Goal: Task Accomplishment & Management: Use online tool/utility

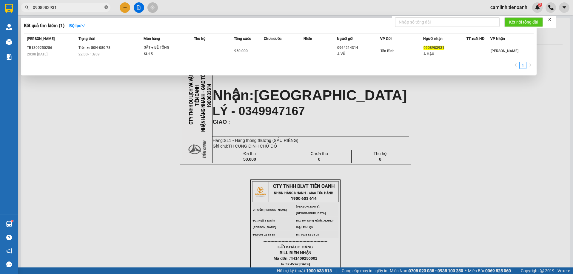
click at [105, 7] on icon "close-circle" at bounding box center [106, 7] width 4 height 4
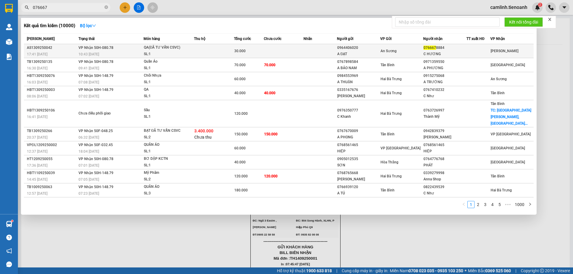
type input "076667"
click at [275, 55] on td at bounding box center [284, 51] width 40 height 14
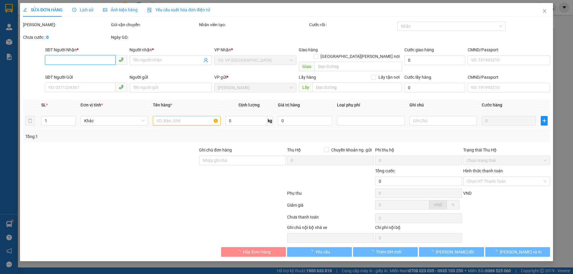
type input "0766678884"
type input "C HƯƠNG"
type input "0964406020"
type input "A ĐẠT"
type input "có"
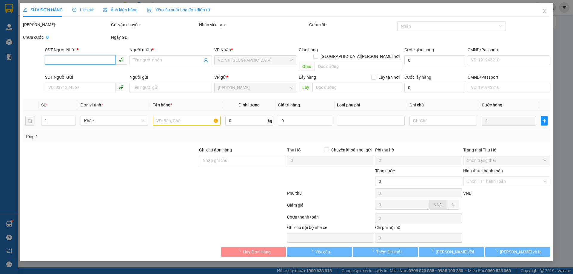
type input "30.000"
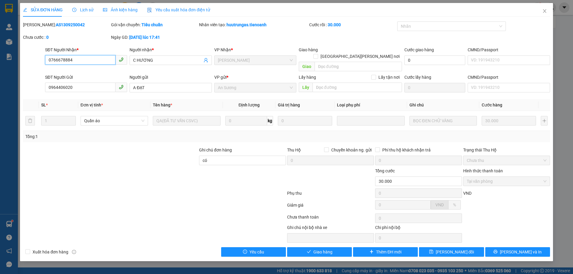
drag, startPoint x: 83, startPoint y: 59, endPoint x: 46, endPoint y: 57, distance: 37.1
click at [46, 57] on input "0766678884" at bounding box center [80, 60] width 70 height 10
click at [304, 247] on button "Giao hàng" at bounding box center [319, 252] width 65 height 10
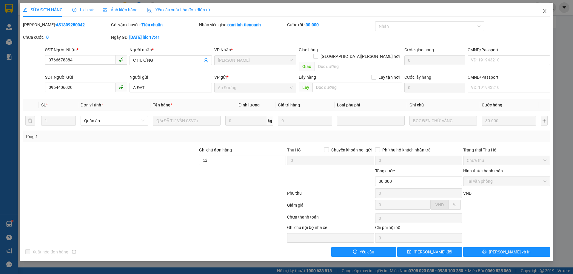
click at [544, 13] on icon "close" at bounding box center [544, 11] width 5 height 5
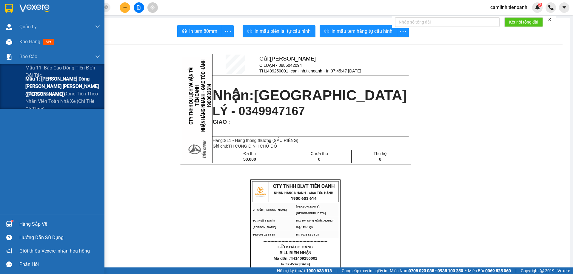
click at [28, 83] on span "Mẫu 1: [PERSON_NAME] dòng [PERSON_NAME] [PERSON_NAME] ([PERSON_NAME])" at bounding box center [62, 86] width 75 height 22
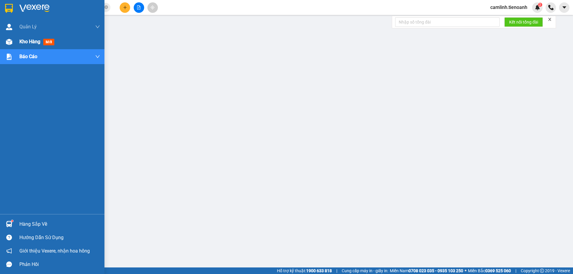
click at [46, 41] on span "mới" at bounding box center [48, 42] width 11 height 7
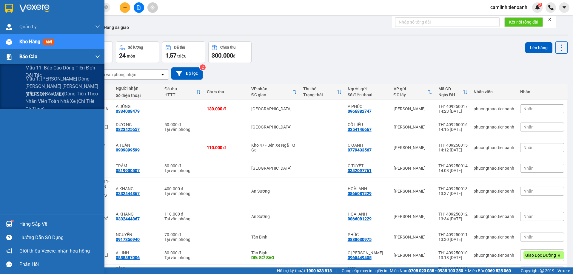
click at [39, 54] on div "Báo cáo" at bounding box center [59, 56] width 81 height 15
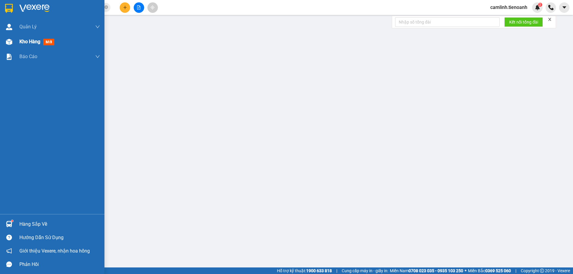
click at [22, 39] on span "Kho hàng" at bounding box center [29, 42] width 21 height 6
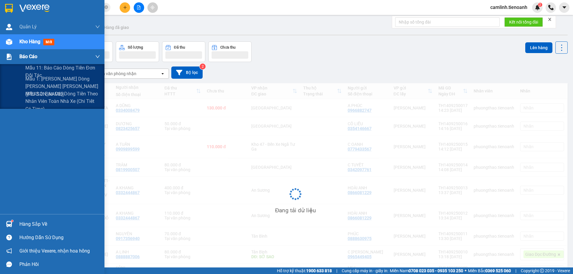
click at [41, 61] on div "Báo cáo" at bounding box center [59, 56] width 81 height 15
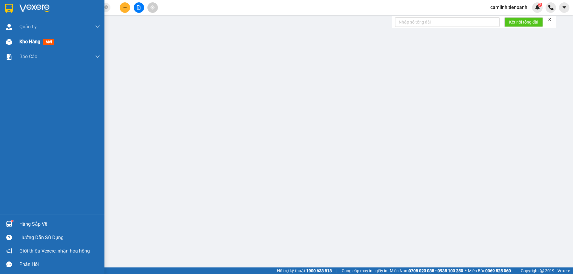
click at [17, 43] on div "Kho hàng mới" at bounding box center [52, 41] width 104 height 15
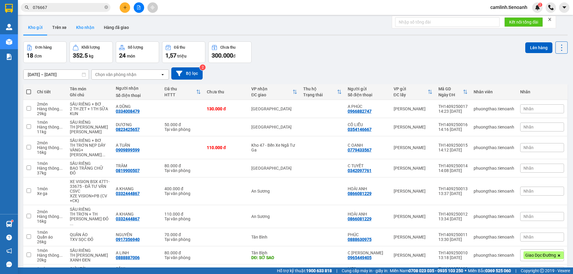
click at [85, 32] on button "Kho nhận" at bounding box center [85, 27] width 28 height 14
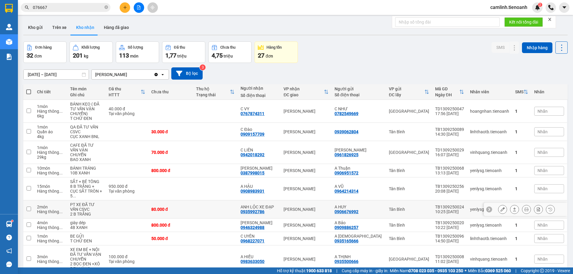
scroll to position [39, 0]
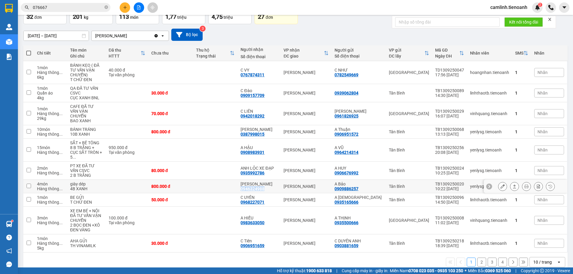
drag, startPoint x: 277, startPoint y: 181, endPoint x: 254, endPoint y: 180, distance: 23.0
click at [250, 183] on td "[PERSON_NAME] 0946324988" at bounding box center [258, 186] width 43 height 13
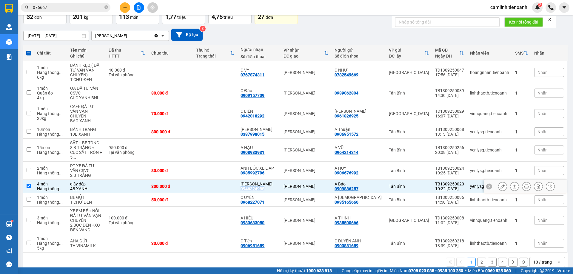
copy div "0946324988"
click at [535, 259] on div "10 / trang" at bounding box center [542, 262] width 18 height 6
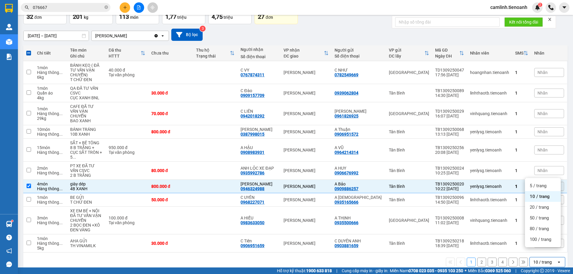
click at [537, 245] on ul "5 / trang 10 / trang 20 / trang 50 / trang 80 / trang 100 / trang" at bounding box center [543, 212] width 36 height 69
click at [537, 243] on div "100 / trang" at bounding box center [543, 239] width 36 height 11
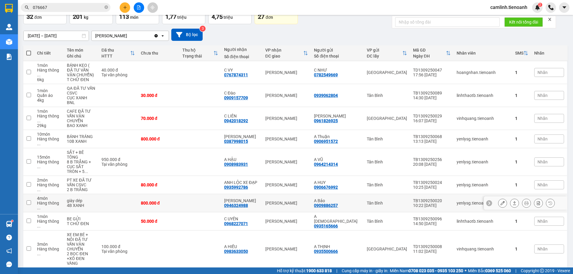
click at [272, 194] on td "[PERSON_NAME]" at bounding box center [286, 203] width 49 height 18
checkbox input "true"
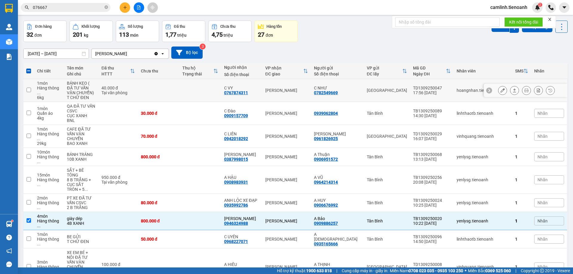
scroll to position [0, 0]
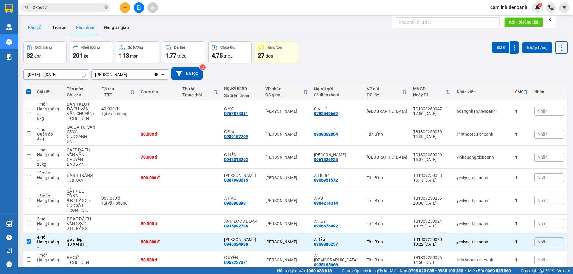
click at [44, 30] on button "Kho gửi" at bounding box center [35, 27] width 24 height 14
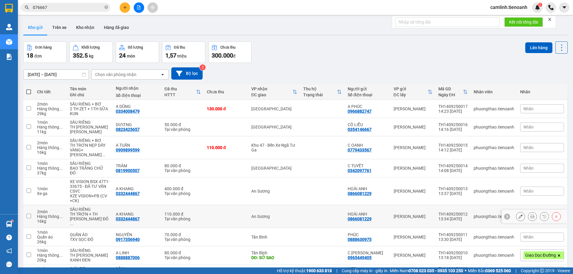
scroll to position [48, 0]
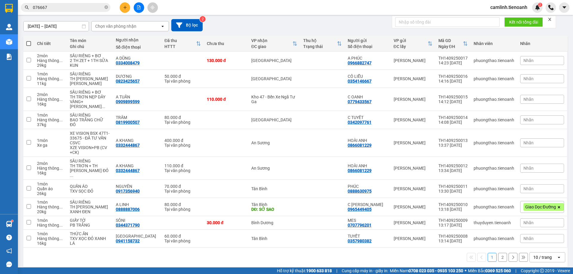
click at [542, 254] on div "10 / trang" at bounding box center [542, 257] width 18 height 6
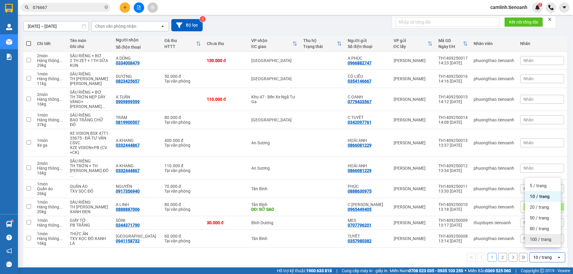
click at [540, 242] on span "100 / trang" at bounding box center [539, 240] width 21 height 6
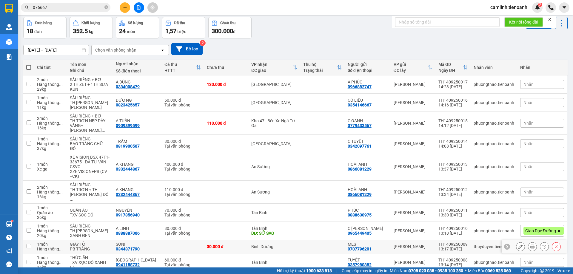
scroll to position [0, 0]
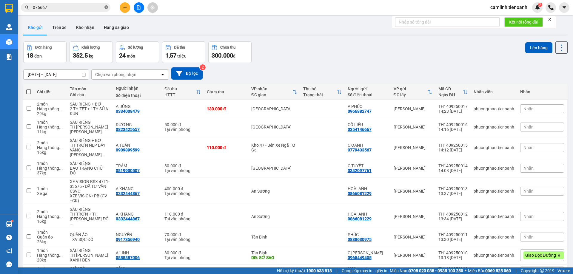
click at [106, 7] on icon "close-circle" at bounding box center [106, 7] width 4 height 4
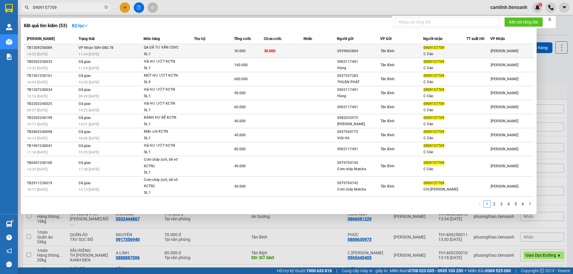
type input "0909157709"
click at [251, 51] on div "30.000" at bounding box center [248, 51] width 29 height 7
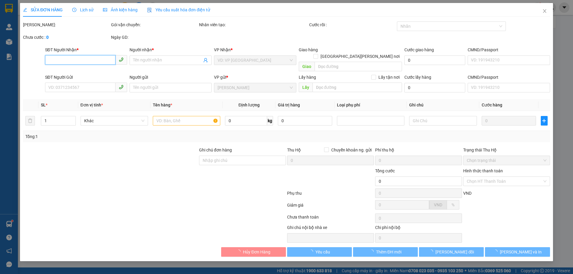
type input "0909157709"
type input "C Đào"
type input "0939062804"
type input "30.000"
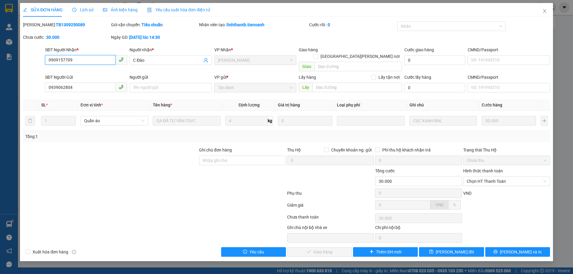
drag, startPoint x: 84, startPoint y: 61, endPoint x: 50, endPoint y: 58, distance: 34.5
click at [50, 58] on input "0909157709" at bounding box center [80, 60] width 70 height 10
click at [477, 177] on span "Chọn HT Thanh Toán" at bounding box center [507, 181] width 80 height 9
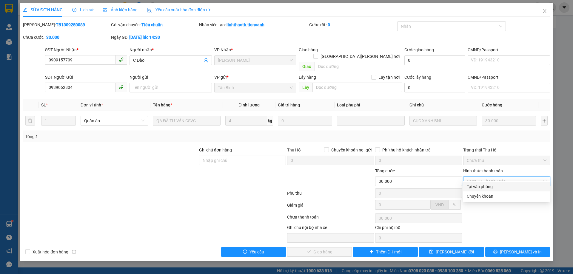
click at [479, 184] on div "Tại văn phòng" at bounding box center [507, 186] width 80 height 7
type input "0"
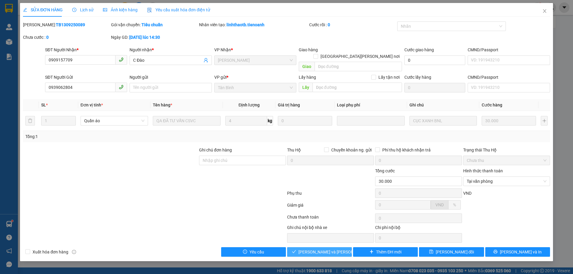
click at [325, 249] on span "[PERSON_NAME] và [PERSON_NAME] hàng" at bounding box center [338, 252] width 81 height 7
